Goal: Task Accomplishment & Management: Use online tool/utility

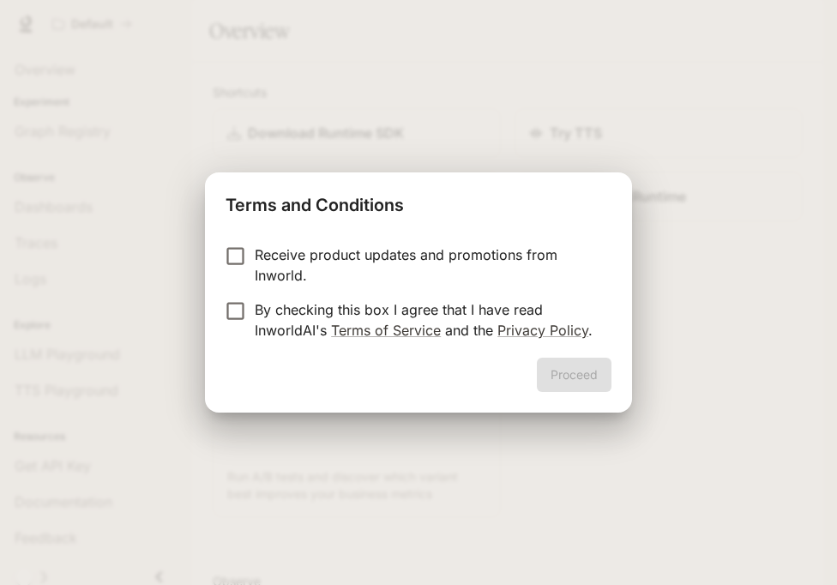
click at [371, 313] on p "By checking this box I agree that I have read InworldAI's Terms of Service and …" at bounding box center [426, 319] width 343 height 41
click at [579, 373] on button "Proceed" at bounding box center [574, 375] width 75 height 34
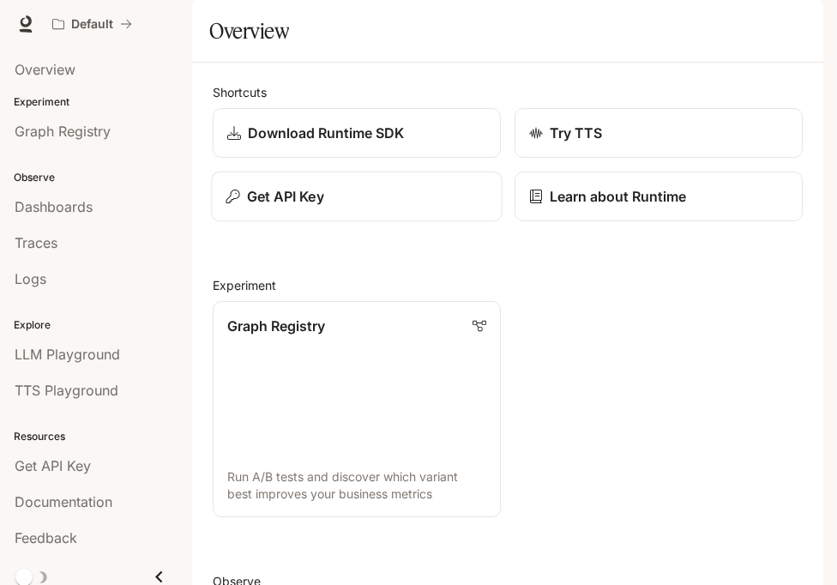
click at [346, 207] on div "Get API Key" at bounding box center [356, 196] width 262 height 21
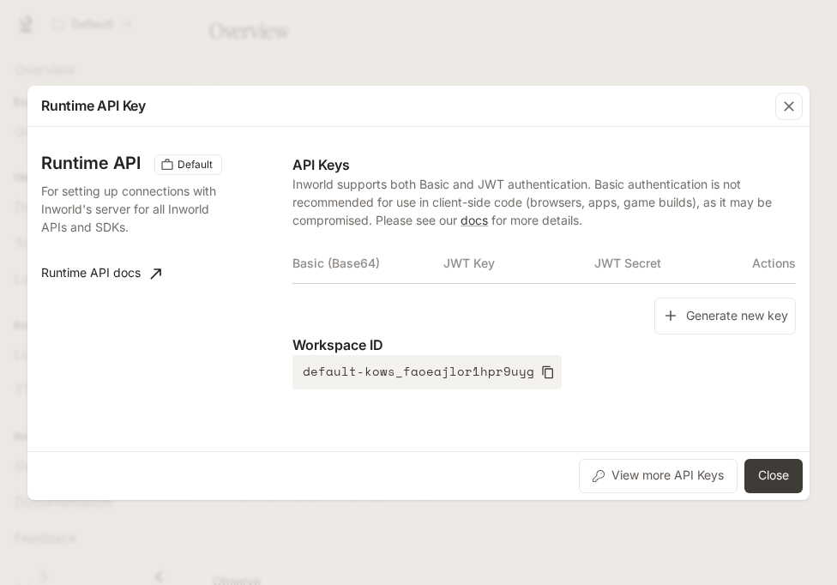
drag, startPoint x: 731, startPoint y: 304, endPoint x: 711, endPoint y: 304, distance: 20.6
click at [731, 304] on button "Generate new key" at bounding box center [724, 316] width 141 height 37
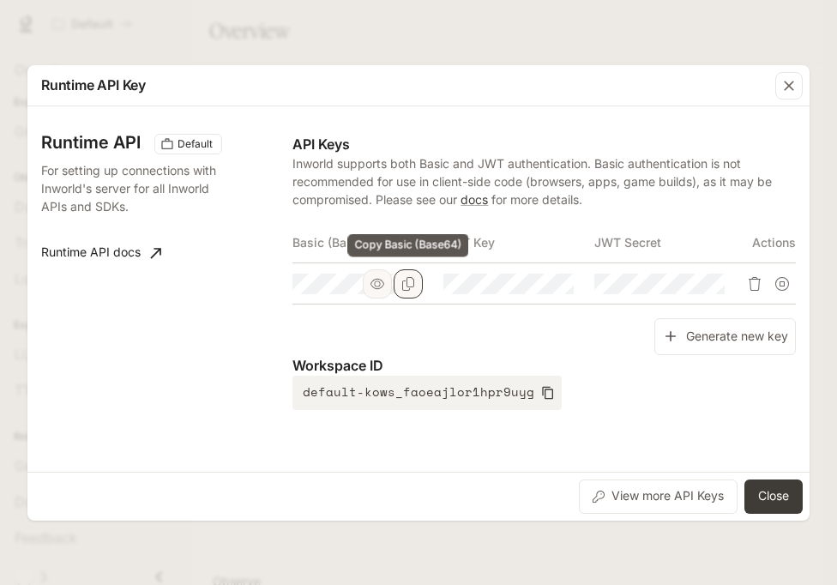
click at [408, 287] on icon "Copy Basic (Base64)" at bounding box center [408, 284] width 14 height 14
click at [773, 487] on button "Close" at bounding box center [773, 496] width 58 height 34
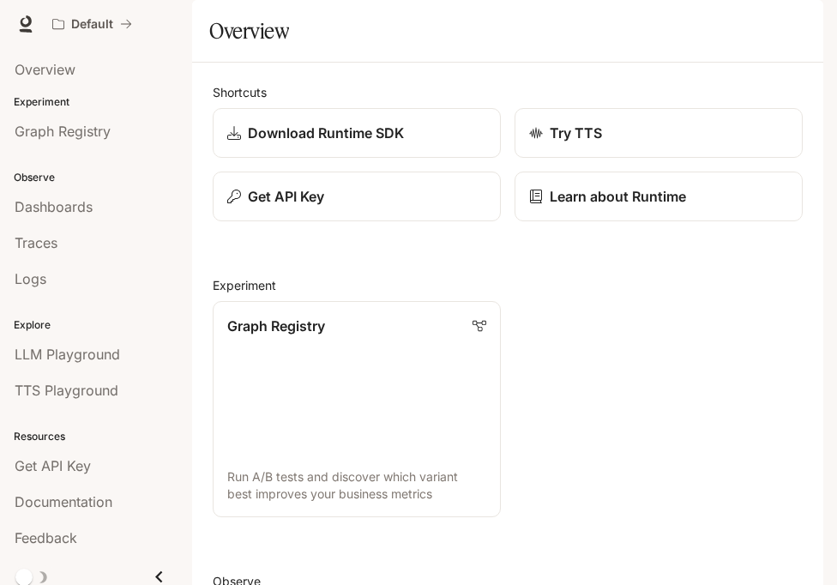
click at [795, 14] on div "button" at bounding box center [799, 24] width 24 height 24
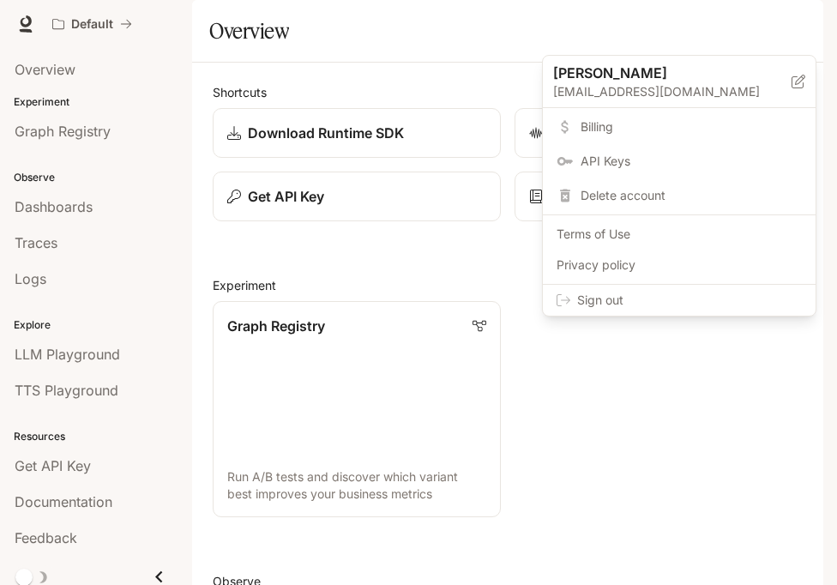
click at [729, 304] on span "Sign out" at bounding box center [689, 300] width 225 height 17
